Goal: Task Accomplishment & Management: Use online tool/utility

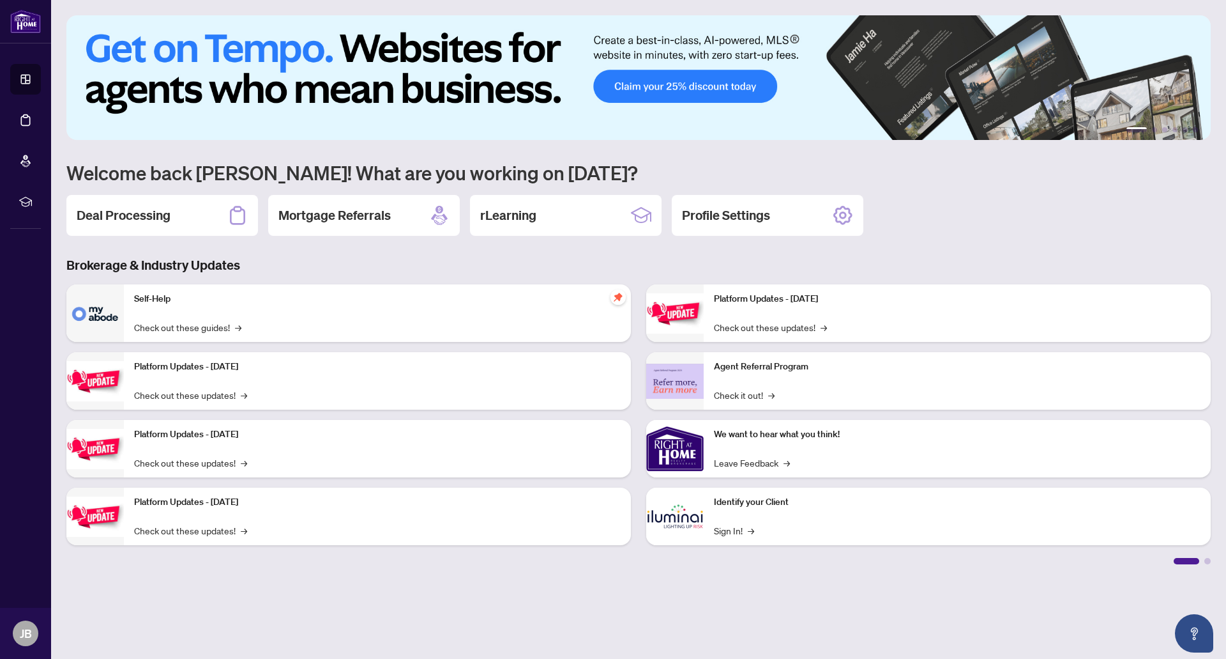
click at [136, 211] on h2 "Deal Processing" at bounding box center [124, 215] width 94 height 18
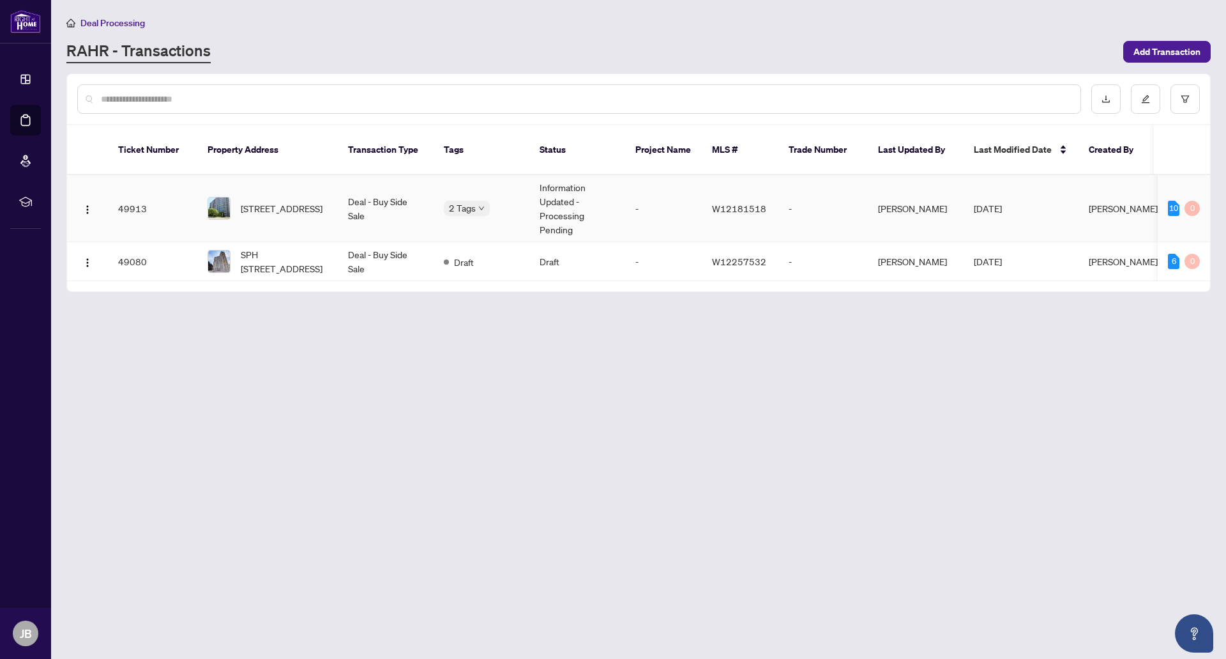
click at [227, 213] on img at bounding box center [219, 208] width 22 height 22
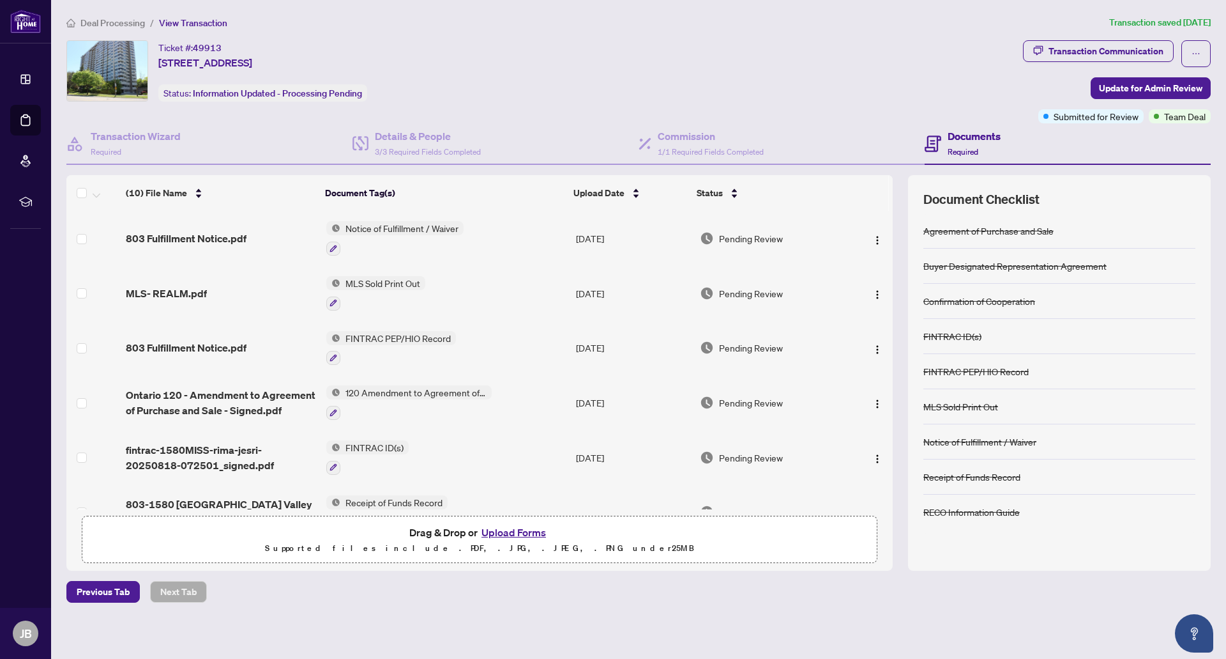
click at [948, 407] on div "MLS Sold Print Out" at bounding box center [961, 406] width 75 height 14
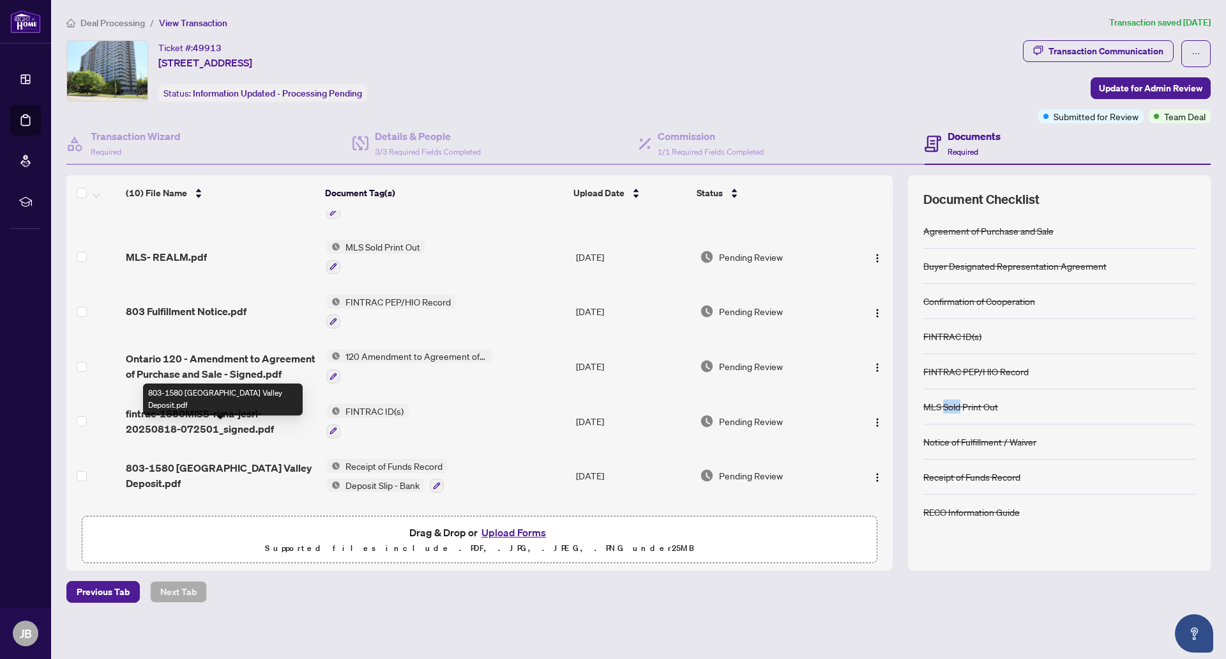
scroll to position [20, 0]
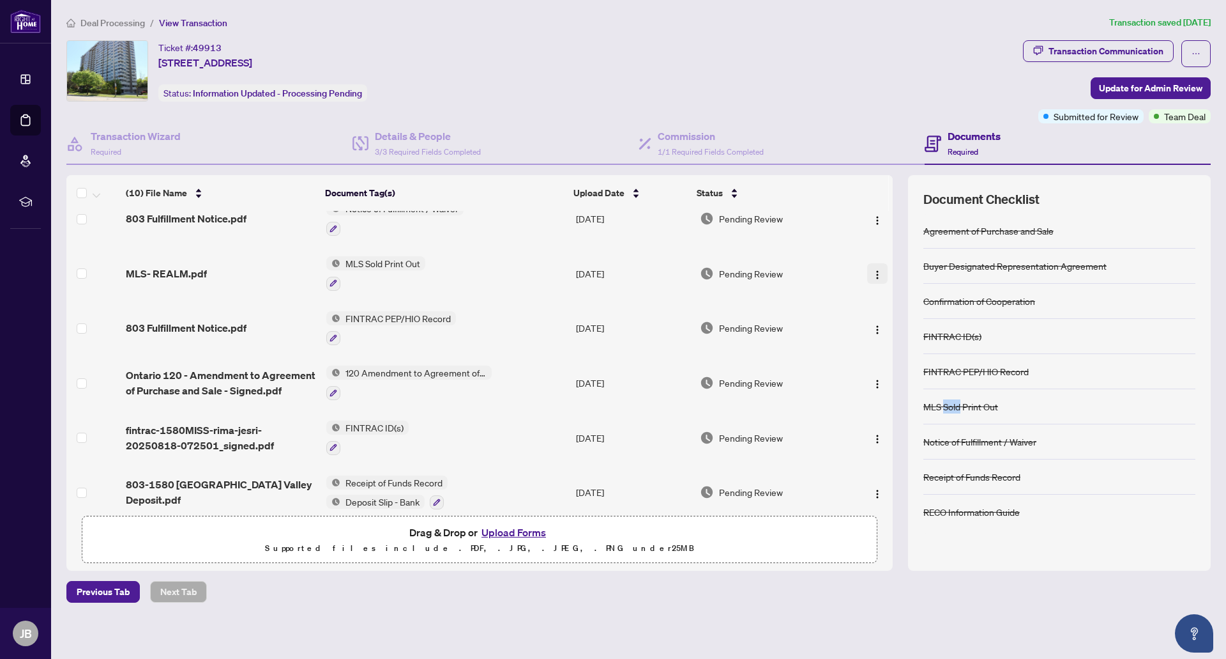
click at [872, 270] on img "button" at bounding box center [877, 275] width 10 height 10
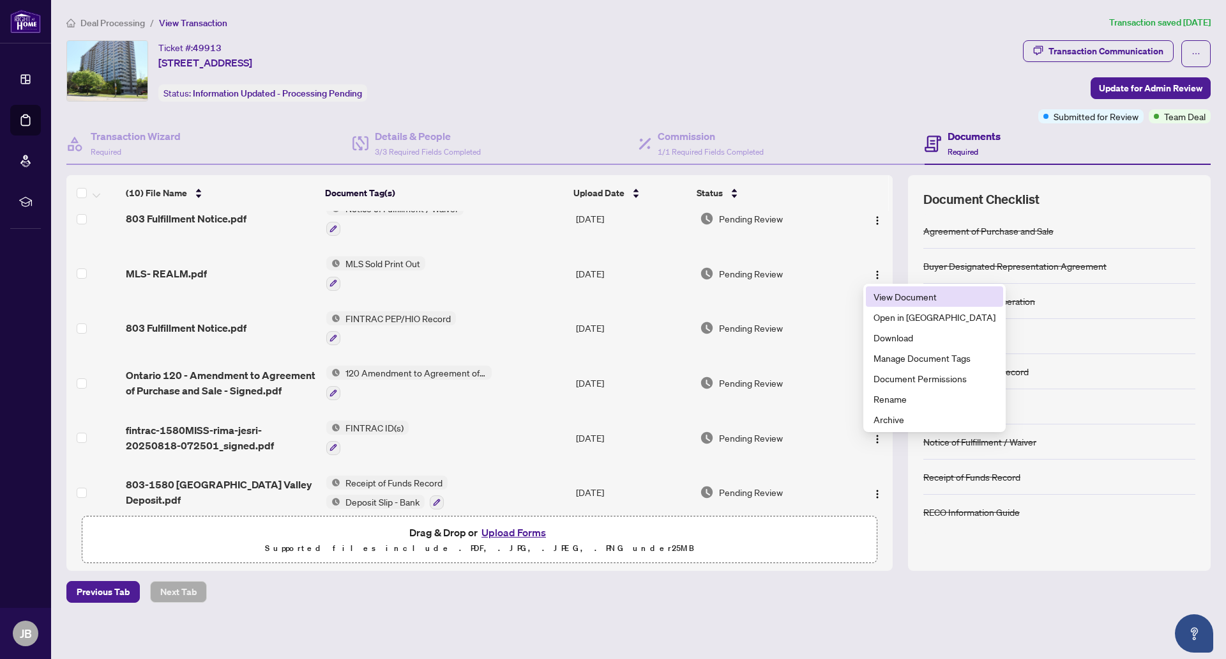
click at [887, 300] on span "View Document" at bounding box center [935, 296] width 122 height 14
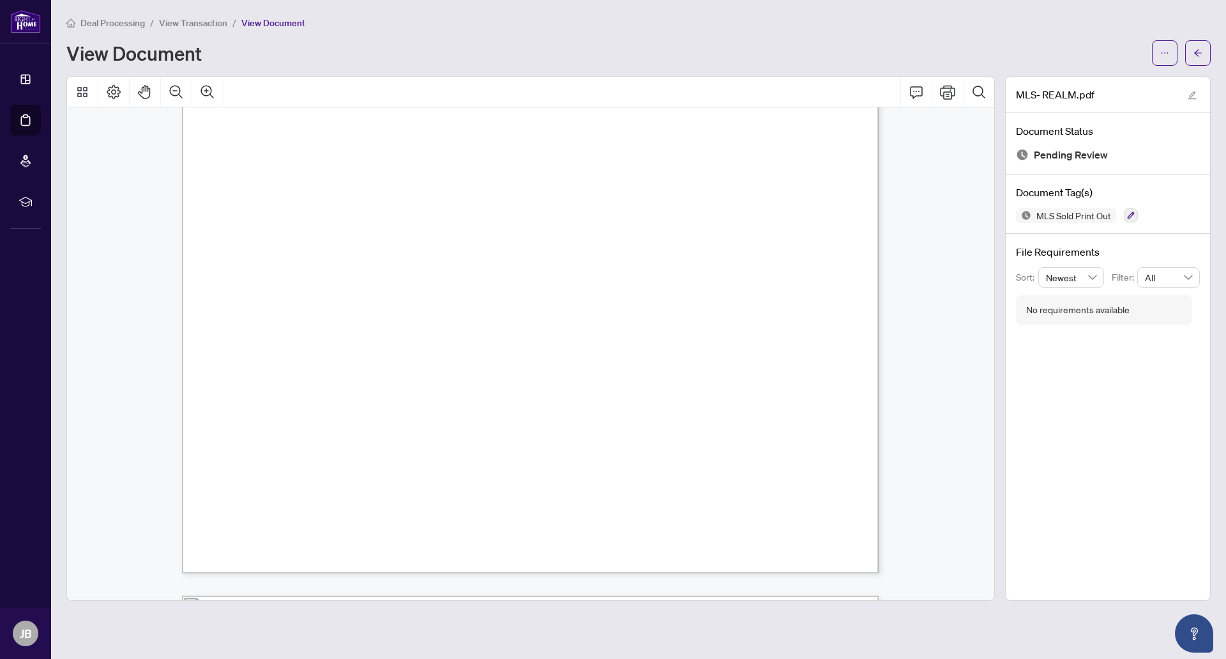
scroll to position [63, 0]
